Goal: Find specific page/section: Find specific page/section

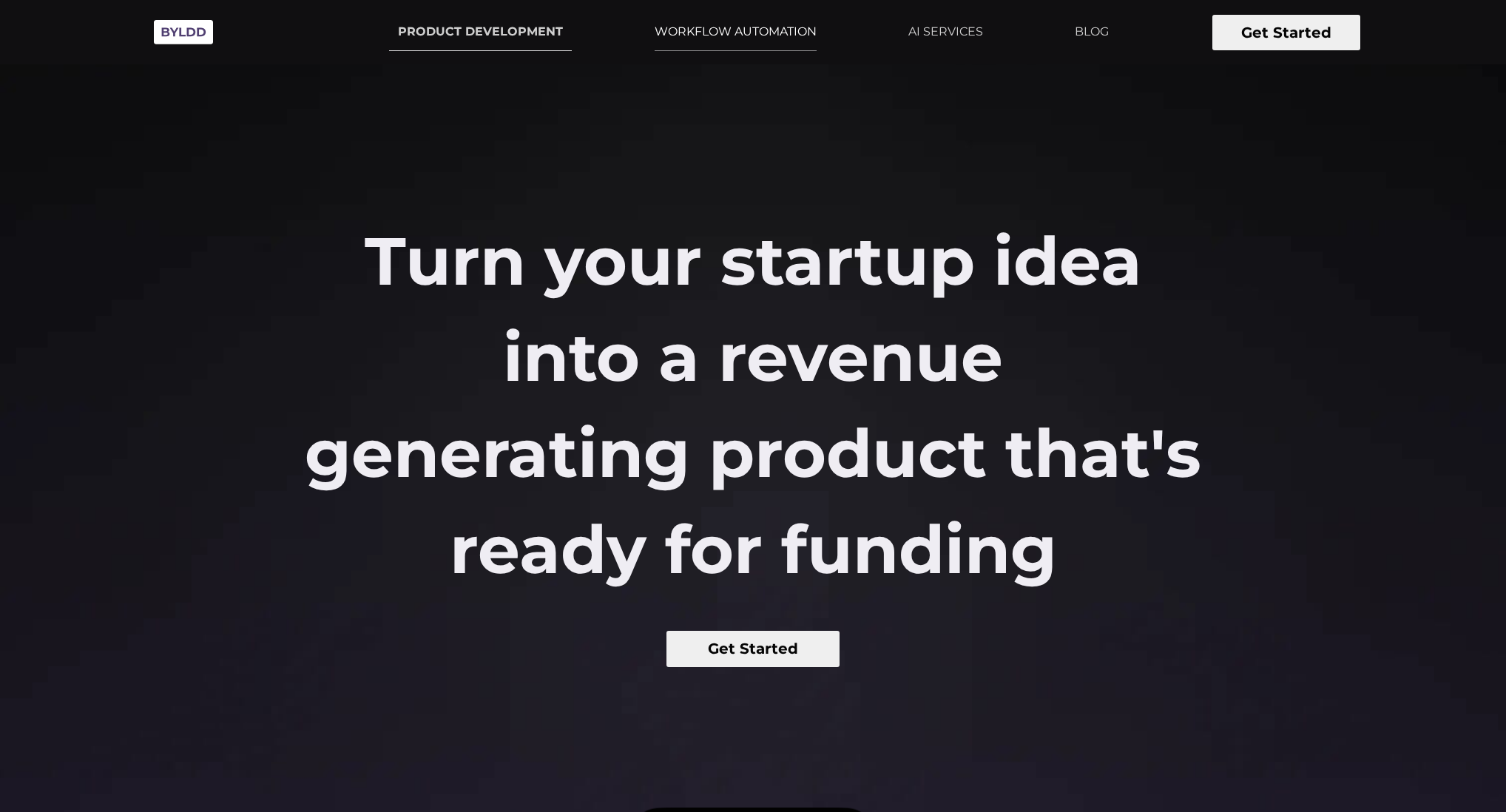
click at [729, 37] on link "WORKFLOW AUTOMATION" at bounding box center [736, 32] width 180 height 37
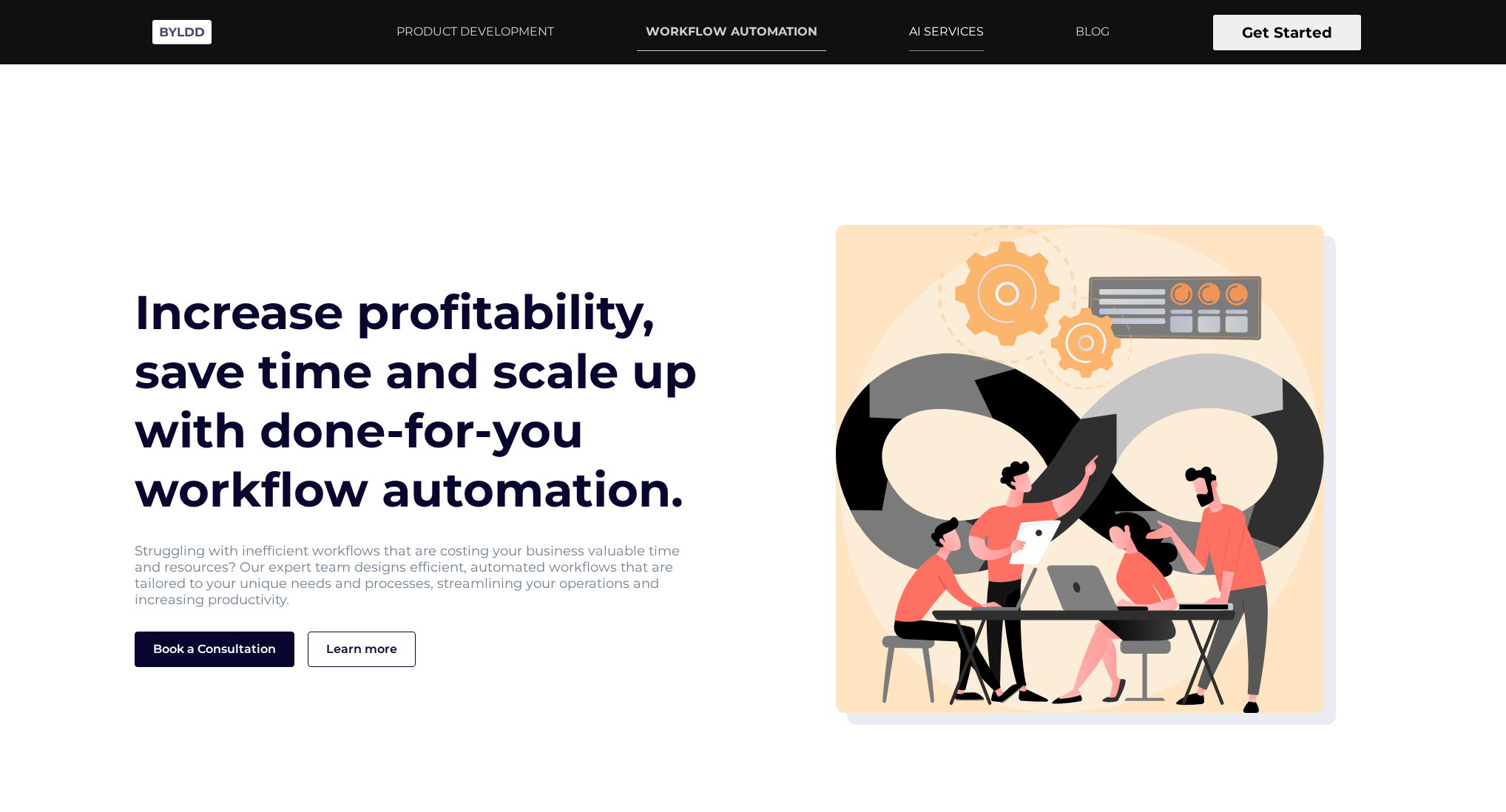
click at [977, 40] on link "AI SERVICES" at bounding box center [946, 32] width 93 height 37
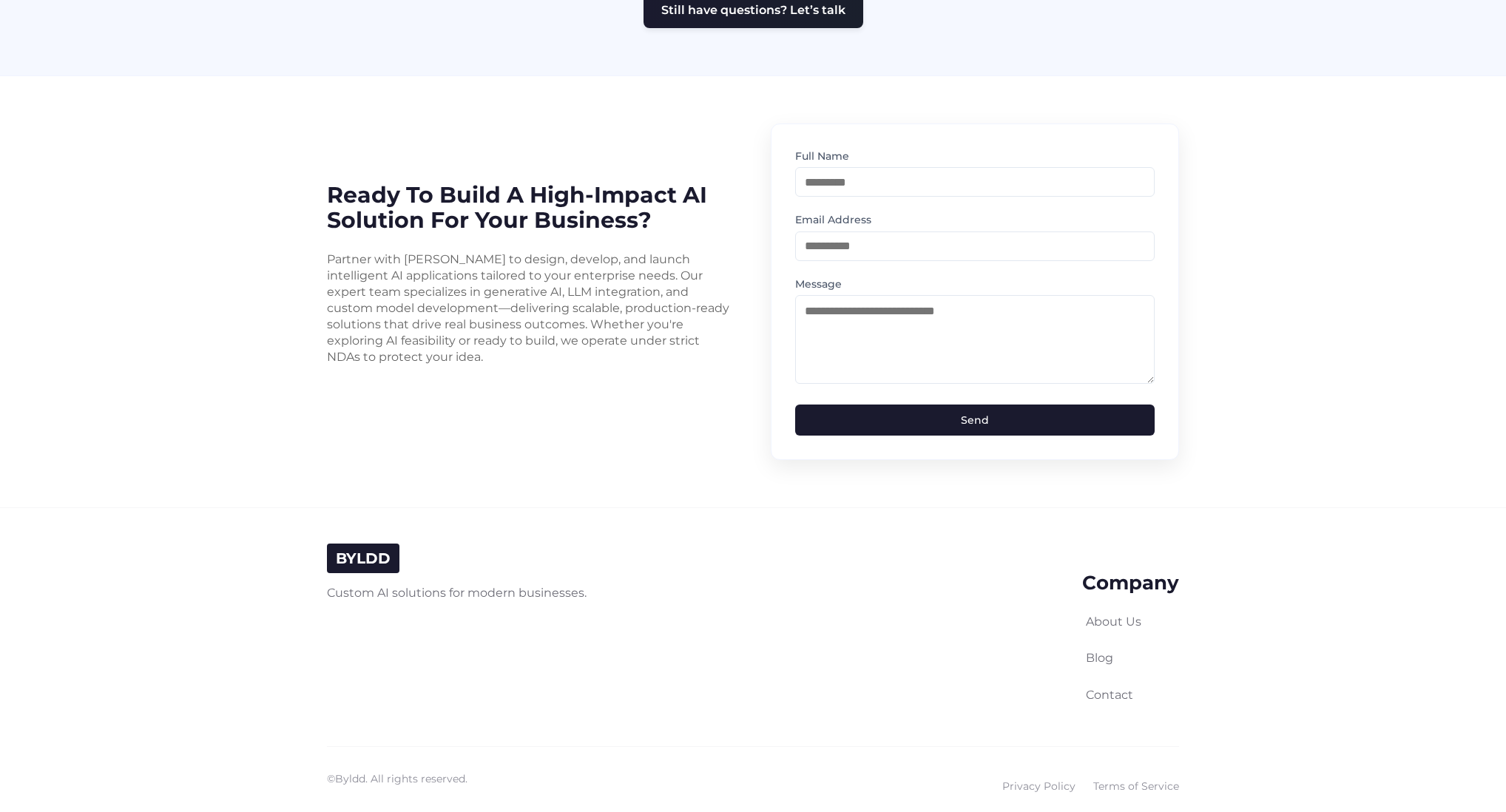
scroll to position [3558, 0]
click at [1118, 615] on link "About Us" at bounding box center [1114, 622] width 55 height 14
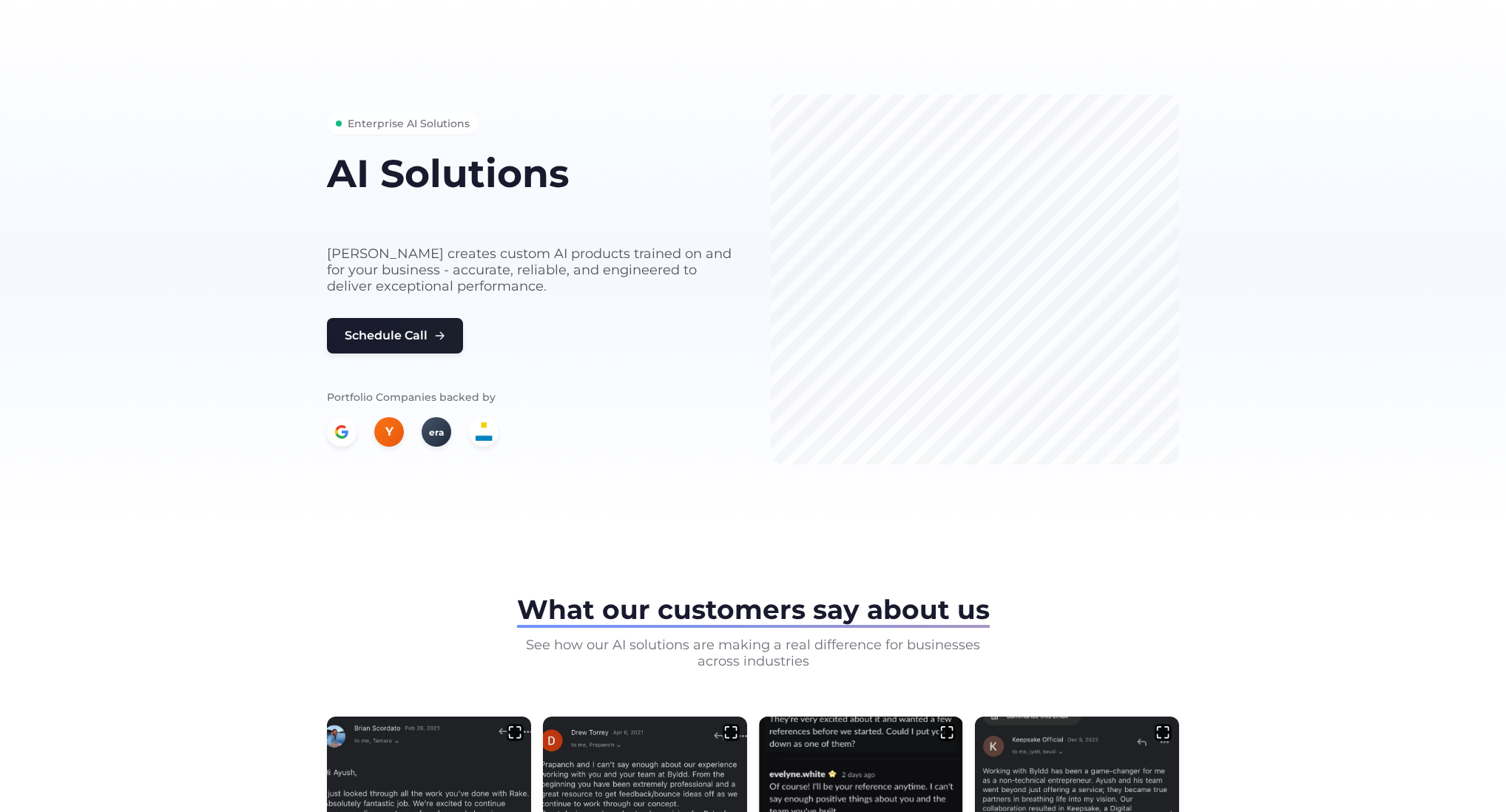
click at [342, 428] on icon at bounding box center [342, 432] width 15 height 15
click at [426, 343] on button "Schedule Call" at bounding box center [396, 334] width 136 height 36
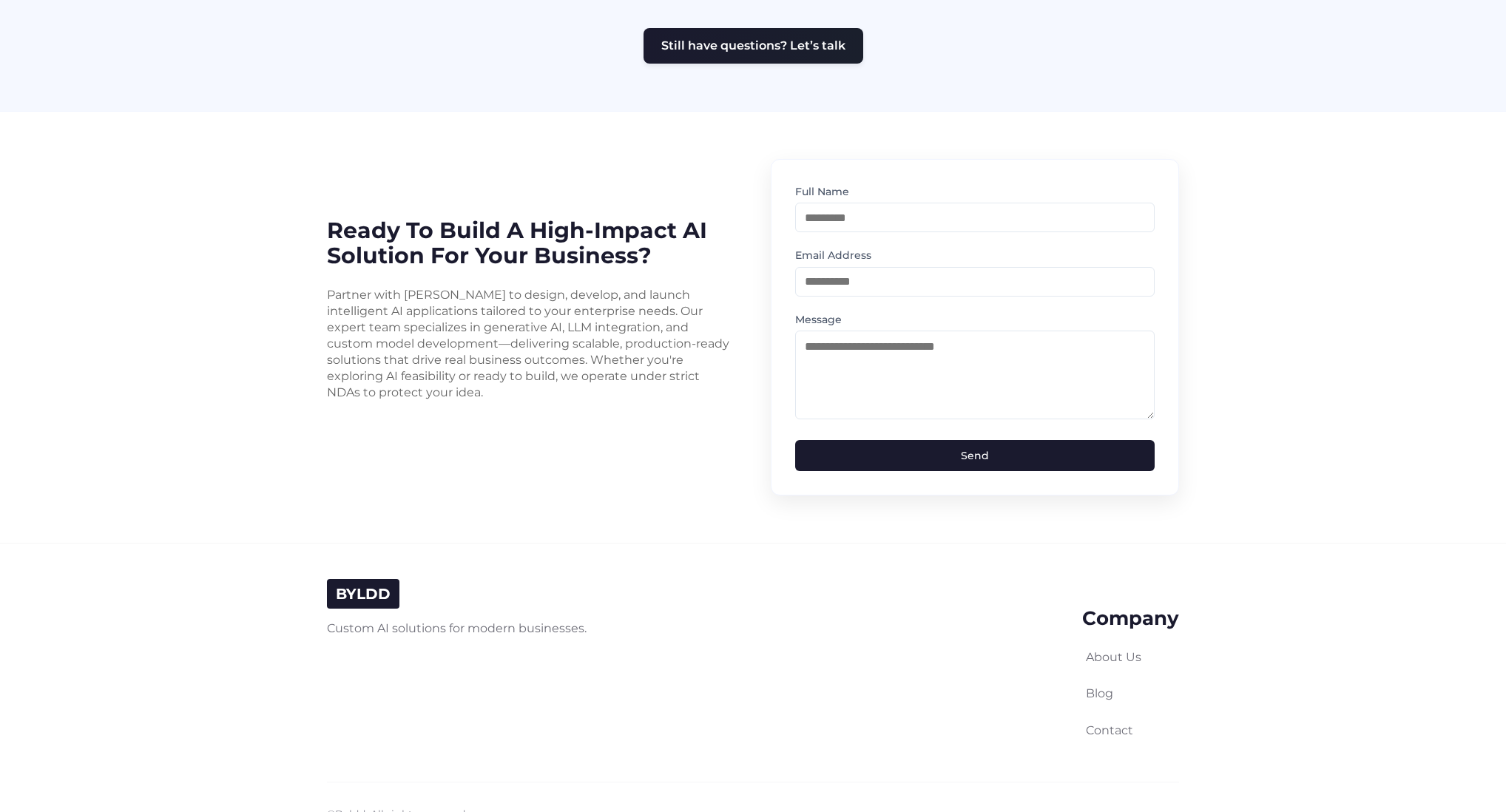
scroll to position [3558, 0]
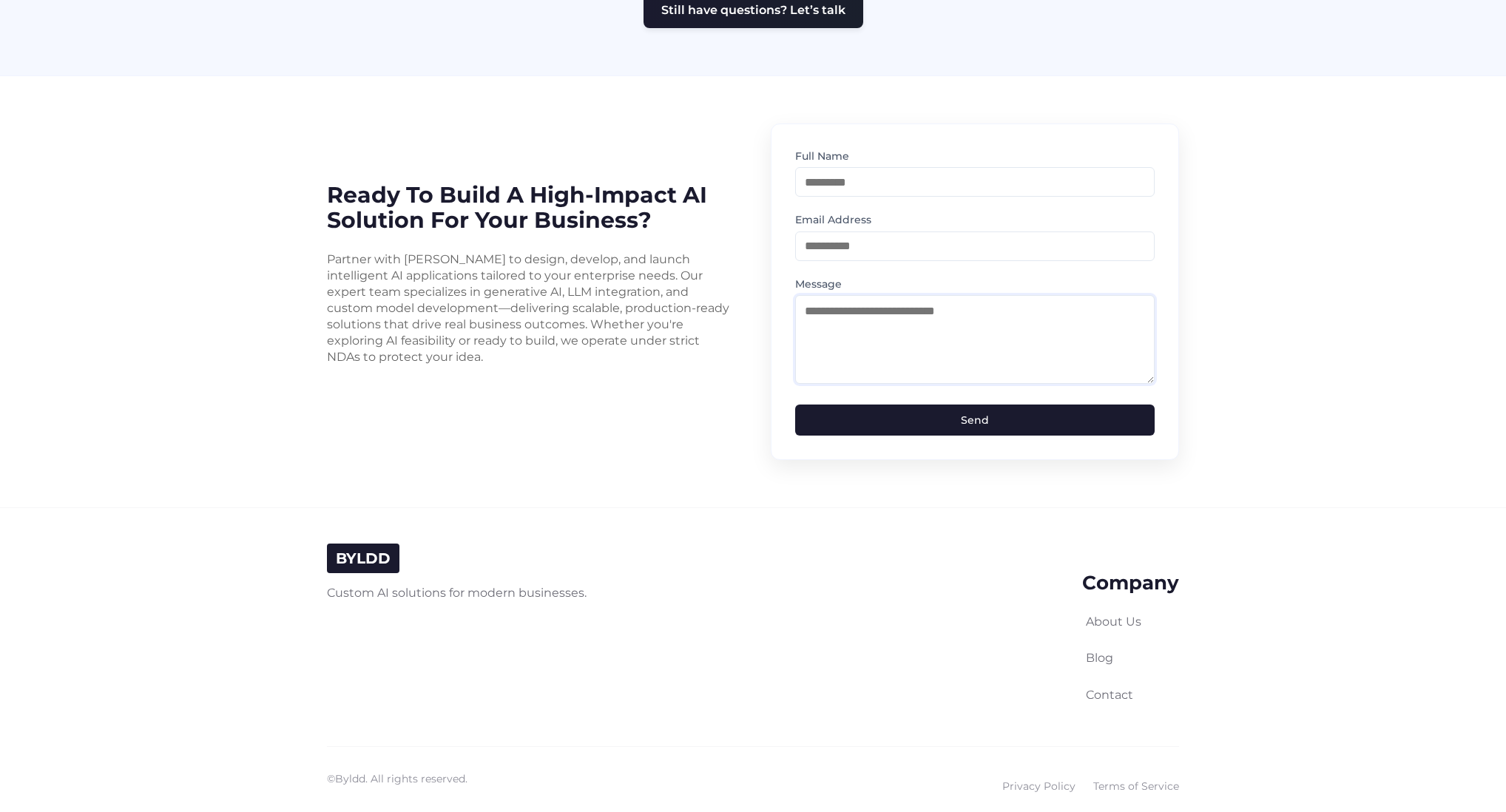
click at [883, 295] on textarea at bounding box center [975, 339] width 360 height 89
